Goal: Task Accomplishment & Management: Use online tool/utility

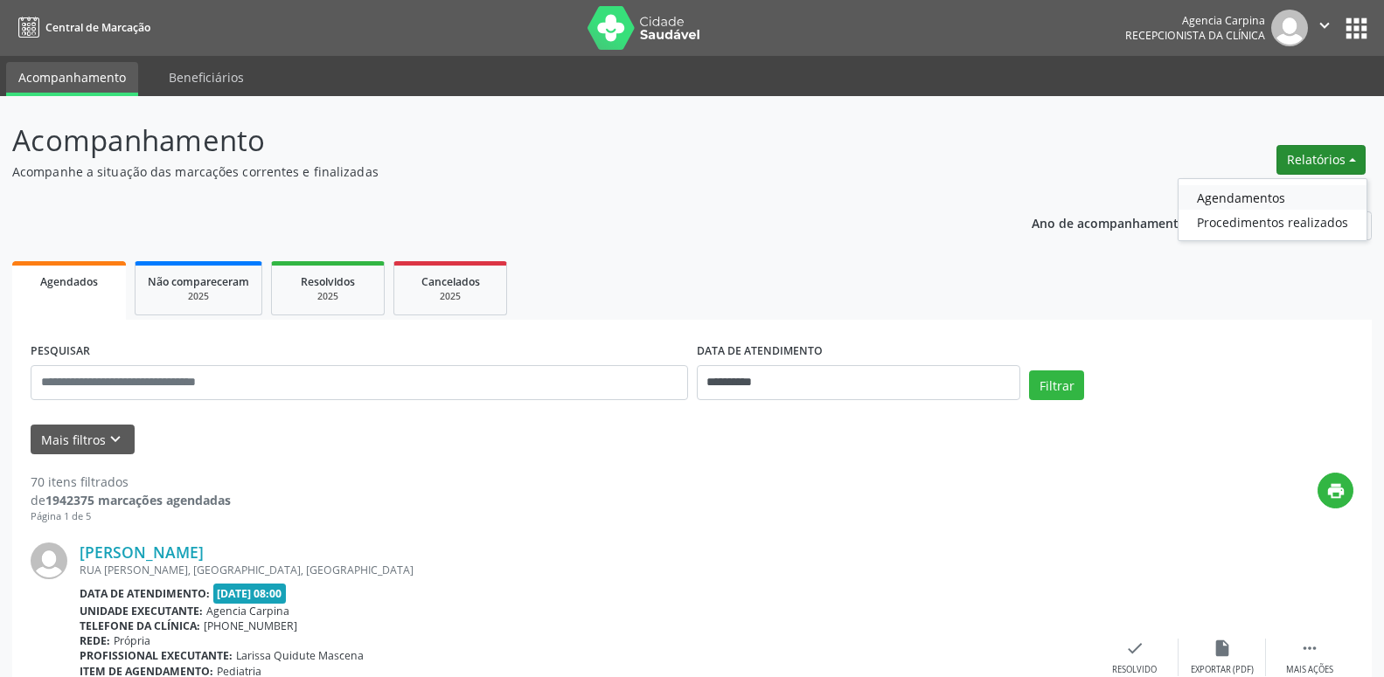
click at [1232, 193] on link "Agendamentos" at bounding box center [1272, 197] width 188 height 24
select select "*"
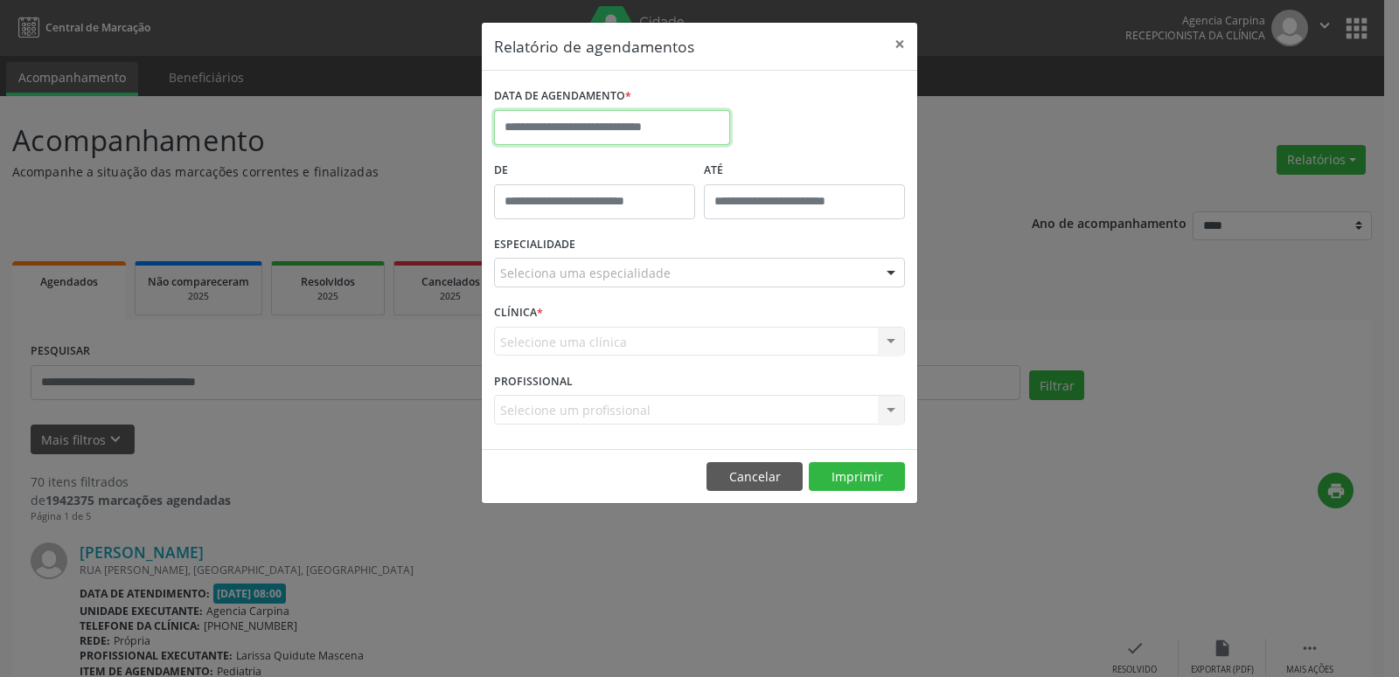
click at [603, 124] on input "text" at bounding box center [612, 127] width 236 height 35
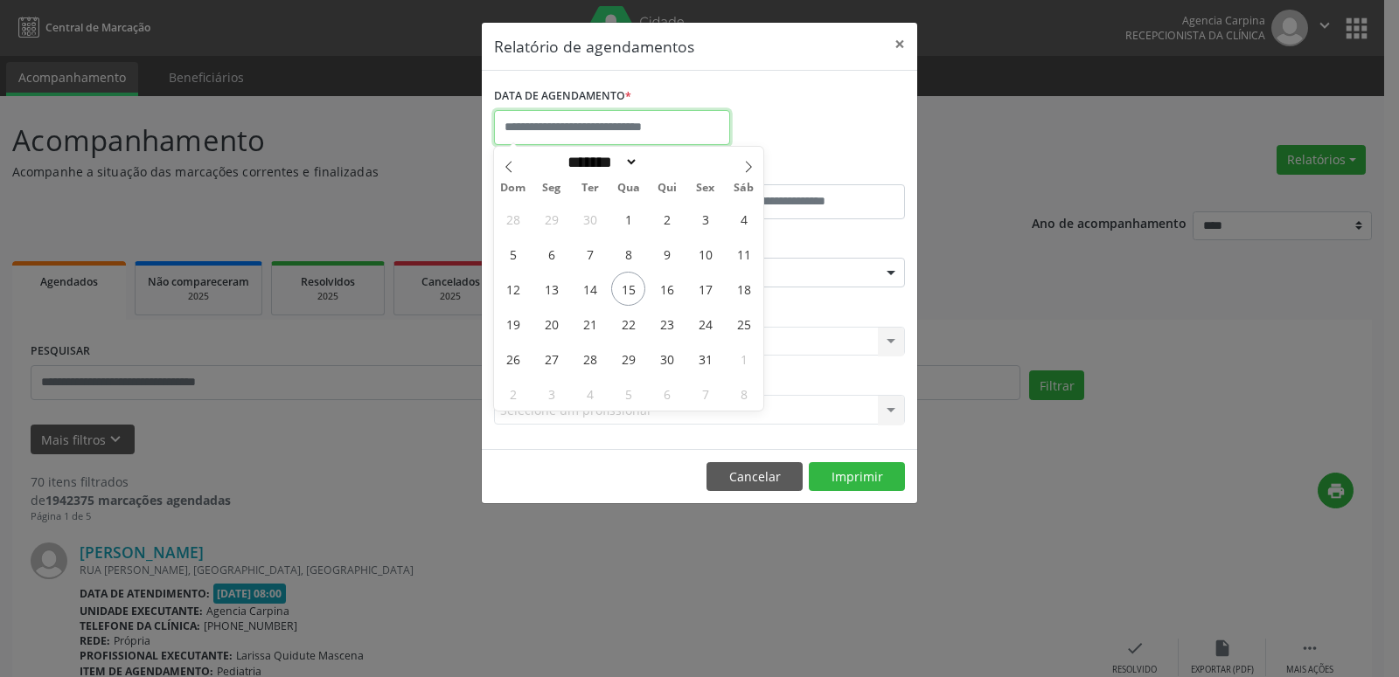
click at [603, 124] on input "text" at bounding box center [612, 127] width 236 height 35
click at [614, 127] on input "text" at bounding box center [612, 127] width 236 height 35
click at [617, 285] on span "15" at bounding box center [628, 289] width 34 height 34
type input "**********"
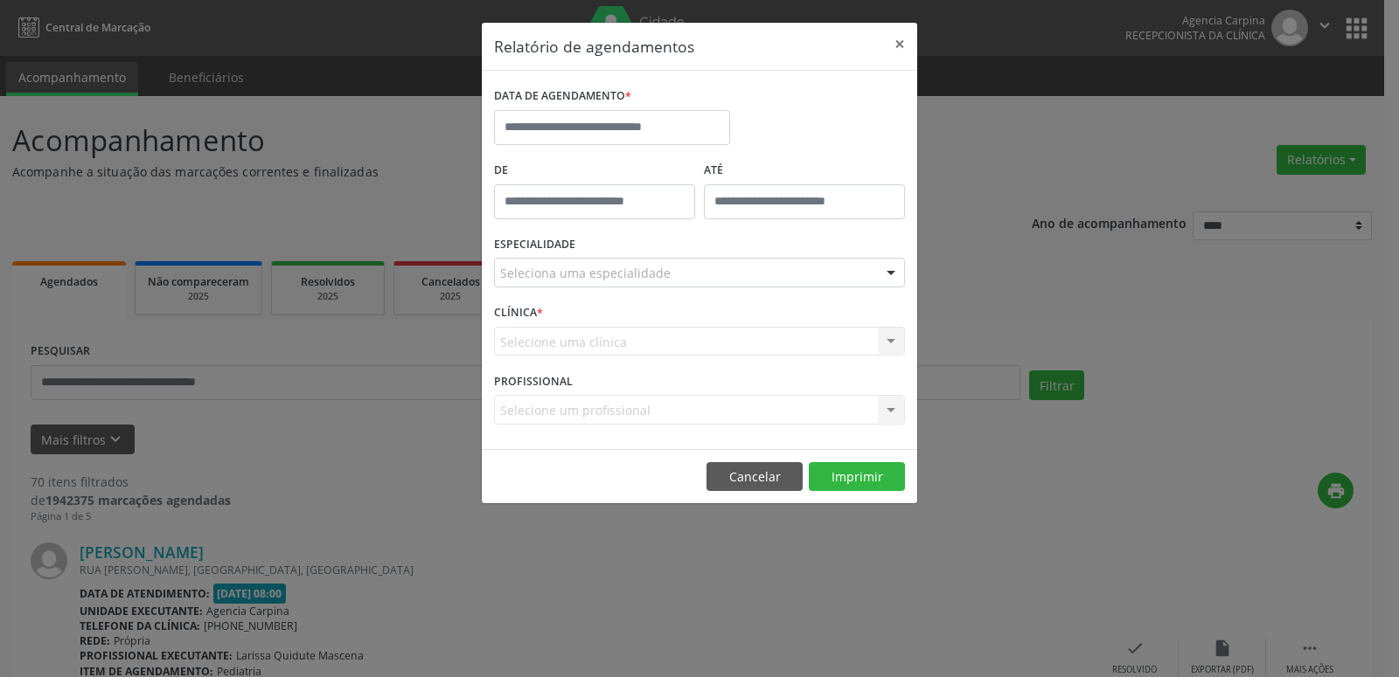
click at [965, 288] on div "Relatório de agendamentos × DATA DE AGENDAMENTO * De ATÉ ESPECIALIDADE Selecion…" at bounding box center [699, 338] width 1399 height 677
click at [879, 276] on div at bounding box center [891, 274] width 26 height 30
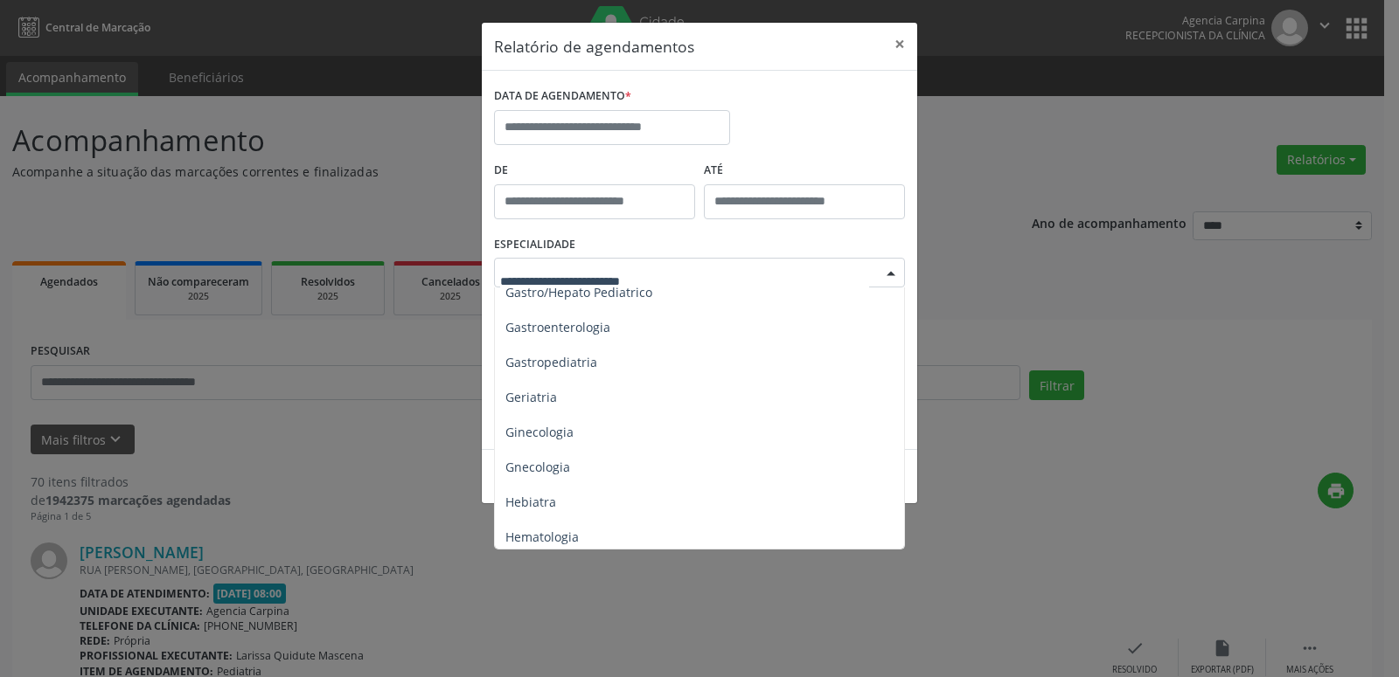
scroll to position [1196, 0]
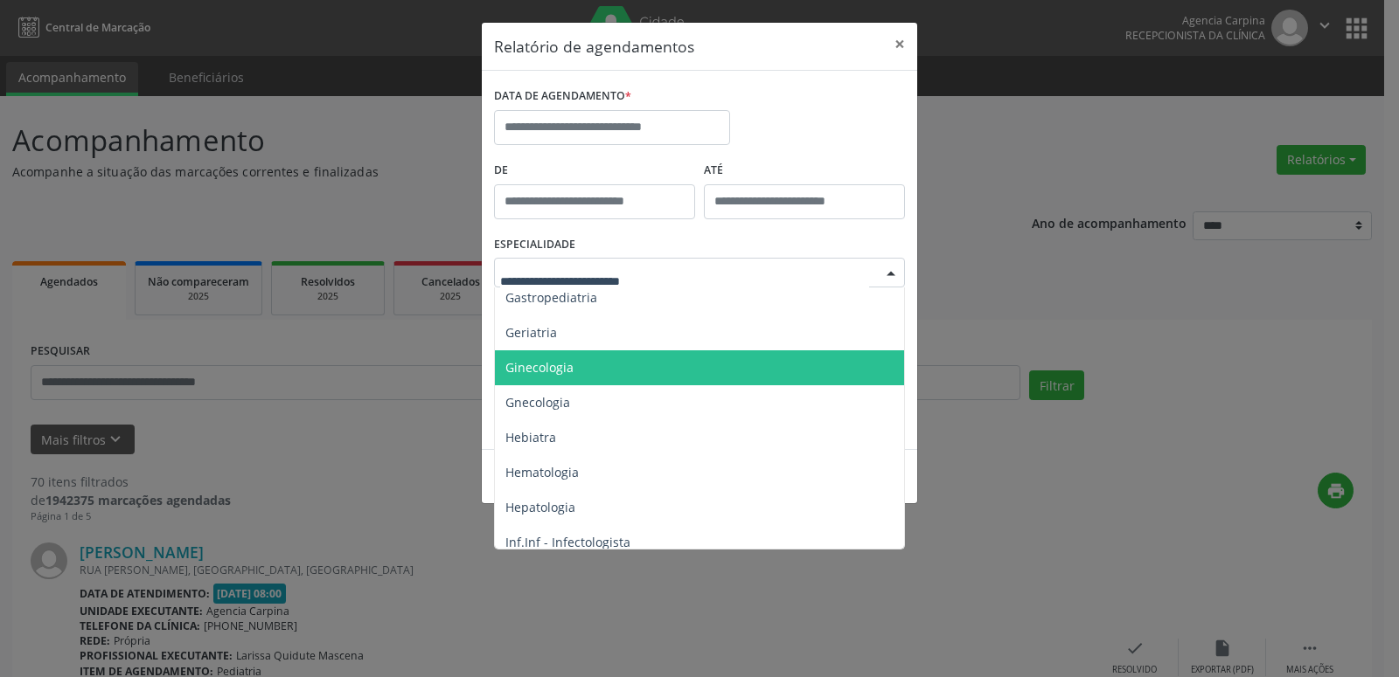
click at [582, 365] on span "Ginecologia" at bounding box center [701, 368] width 412 height 35
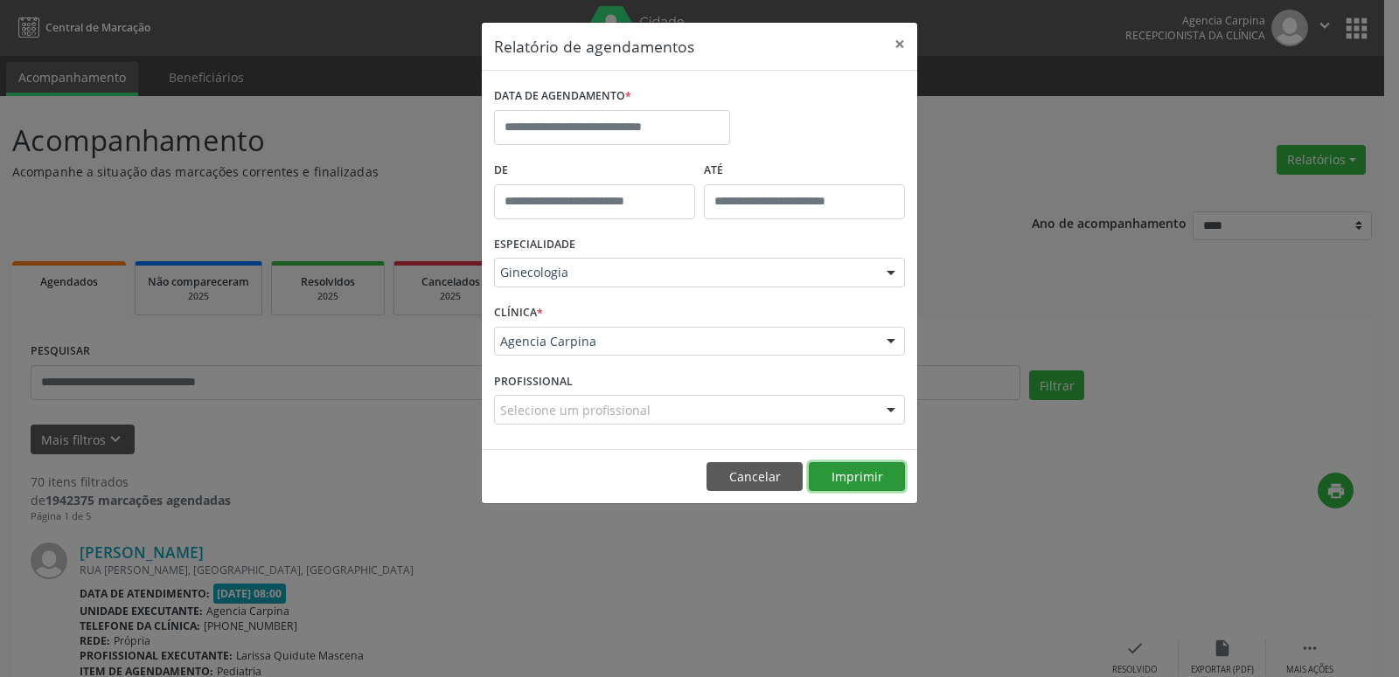
click at [864, 478] on button "Imprimir" at bounding box center [857, 477] width 96 height 30
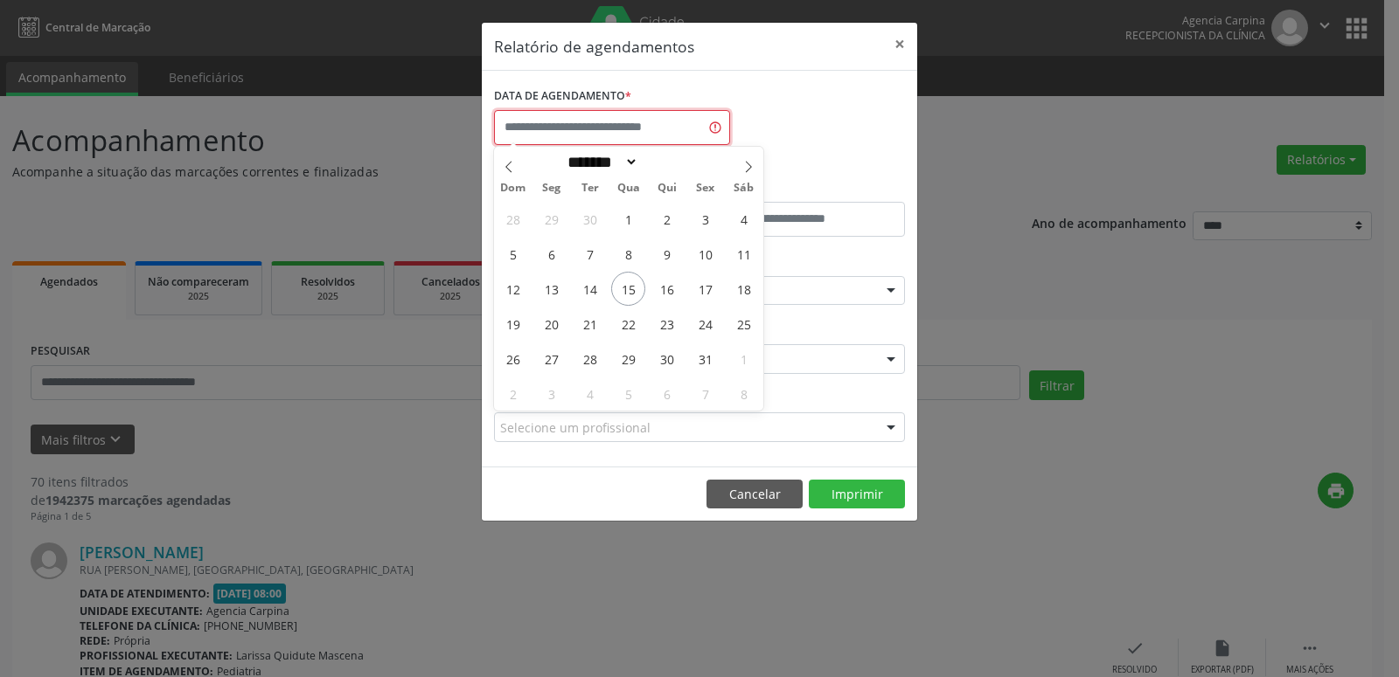
click at [593, 131] on input "text" at bounding box center [612, 127] width 236 height 35
click at [628, 285] on span "15" at bounding box center [628, 289] width 34 height 34
type input "**********"
click at [628, 285] on span "15" at bounding box center [628, 289] width 34 height 34
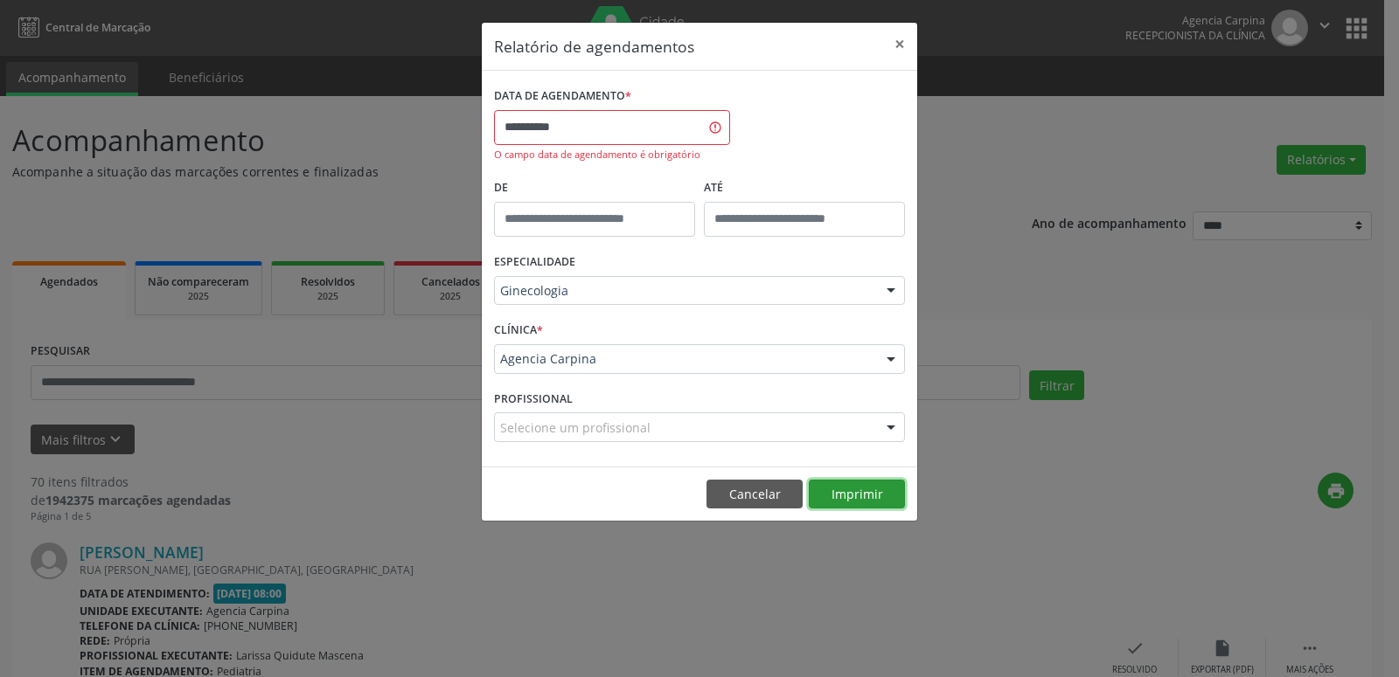
click at [856, 488] on button "Imprimir" at bounding box center [857, 495] width 96 height 30
